Goal: Information Seeking & Learning: Learn about a topic

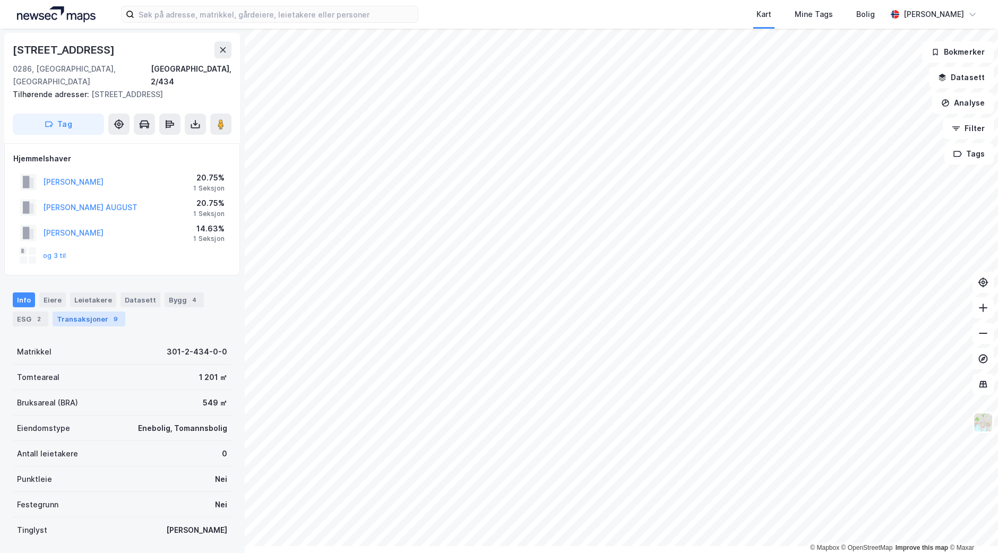
click at [104, 326] on div "Transaksjoner 9" at bounding box center [89, 319] width 73 height 15
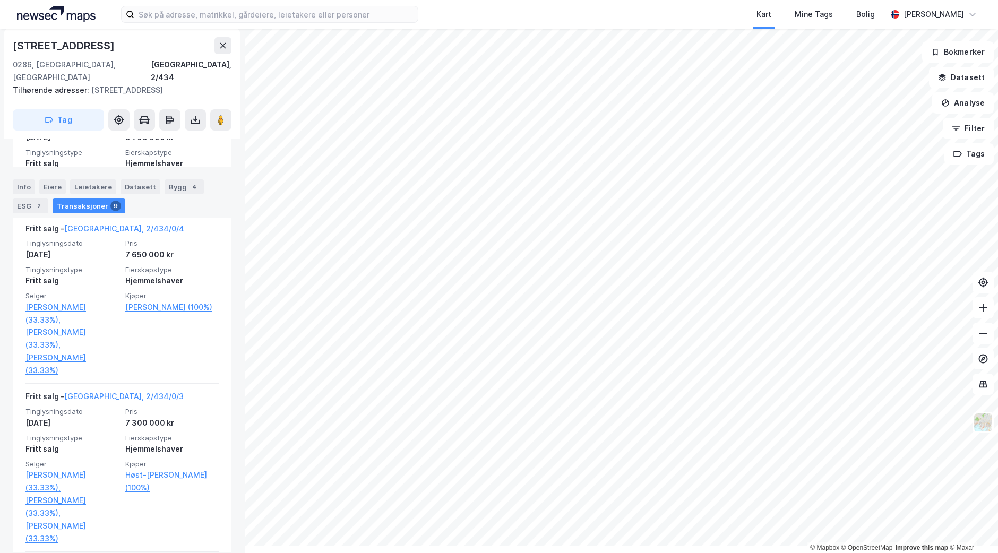
scroll to position [850, 0]
click at [5, 437] on div "[STREET_ADDRESS], 2/434 Tilhørende adresser: [STREET_ADDRESS], [STREET_ADDRESS]…" at bounding box center [122, 291] width 244 height 524
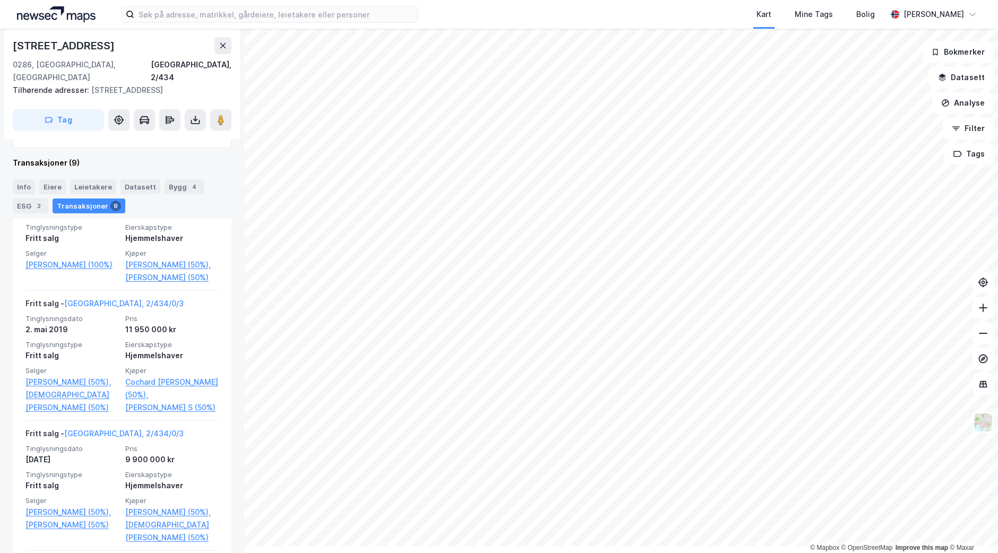
scroll to position [362, 0]
